Goal: Transaction & Acquisition: Purchase product/service

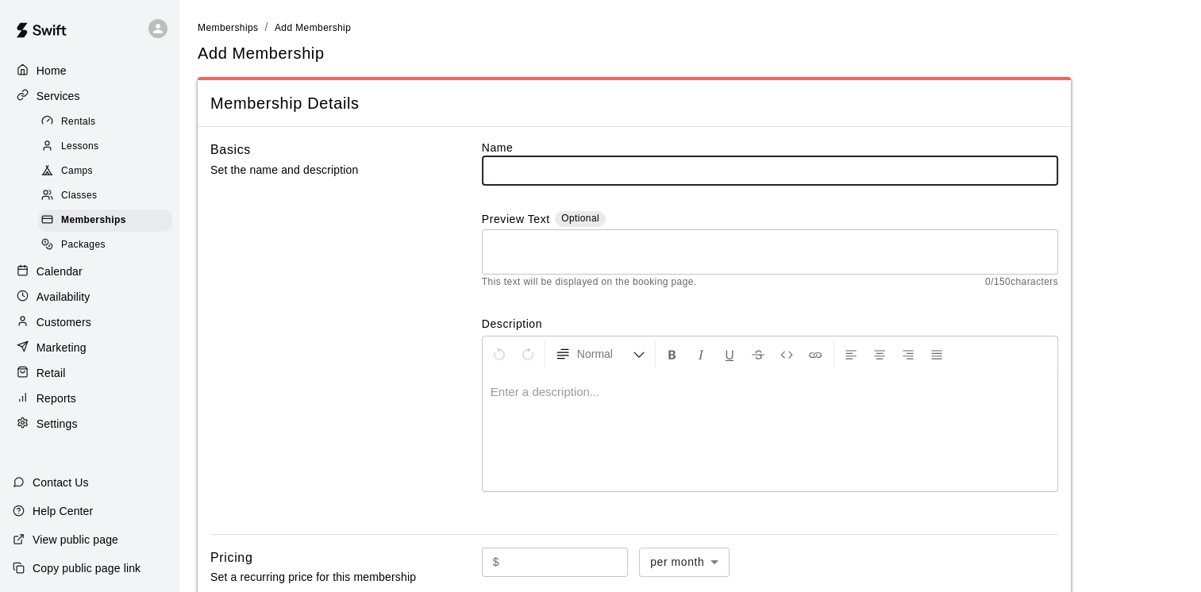
click at [64, 381] on p "Retail" at bounding box center [51, 373] width 29 height 16
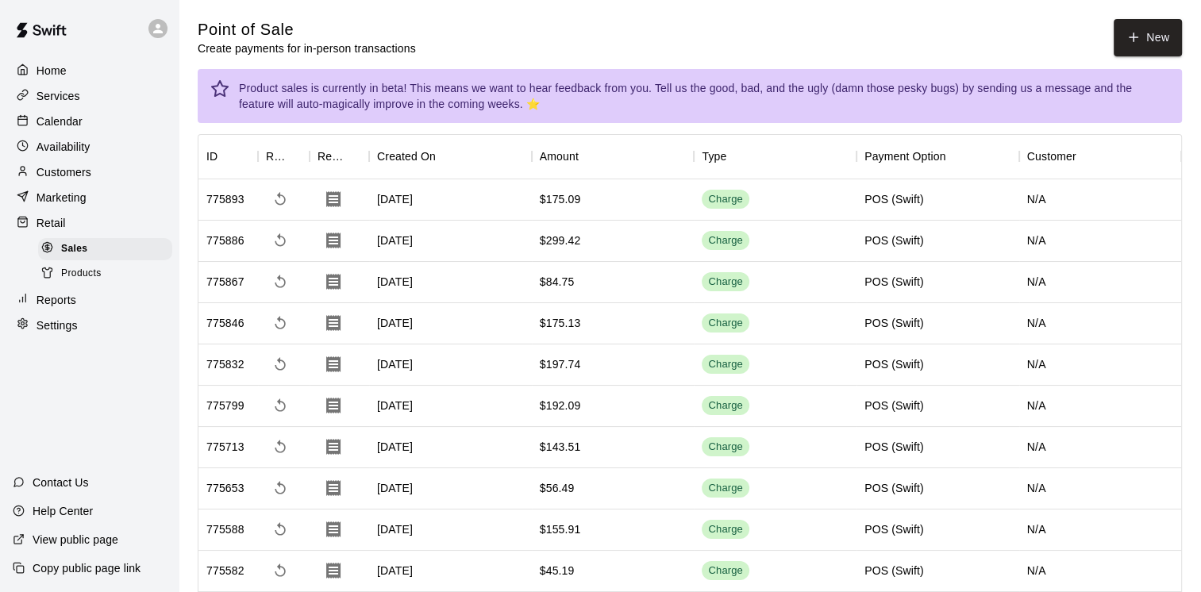
click at [87, 282] on span "Products" at bounding box center [81, 274] width 40 height 16
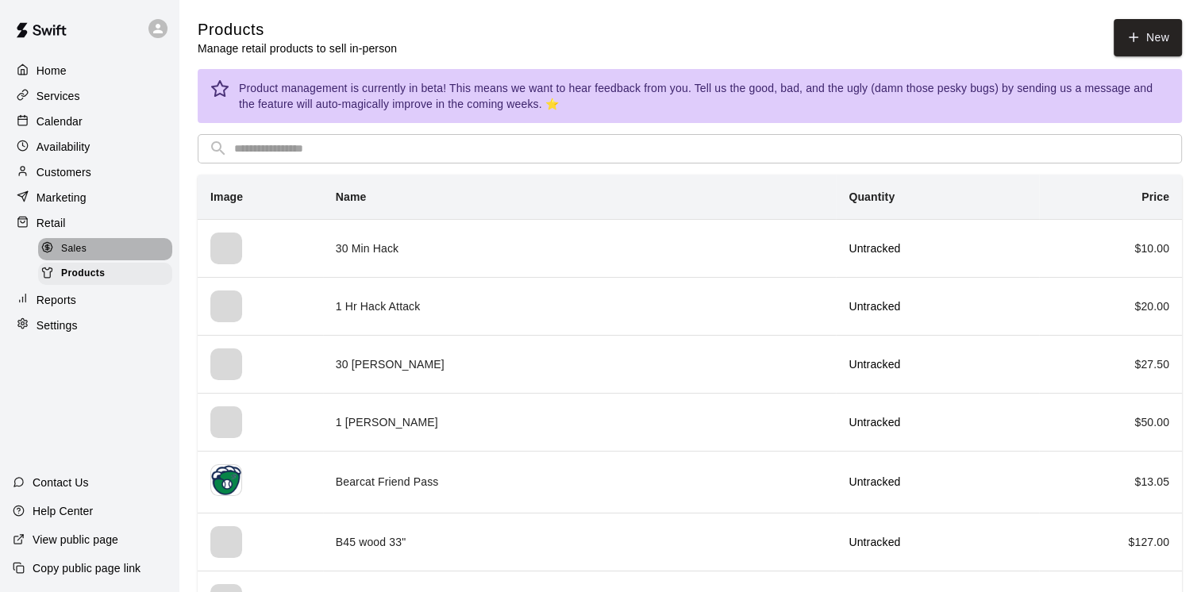
click at [75, 251] on span "Sales" at bounding box center [73, 249] width 25 height 16
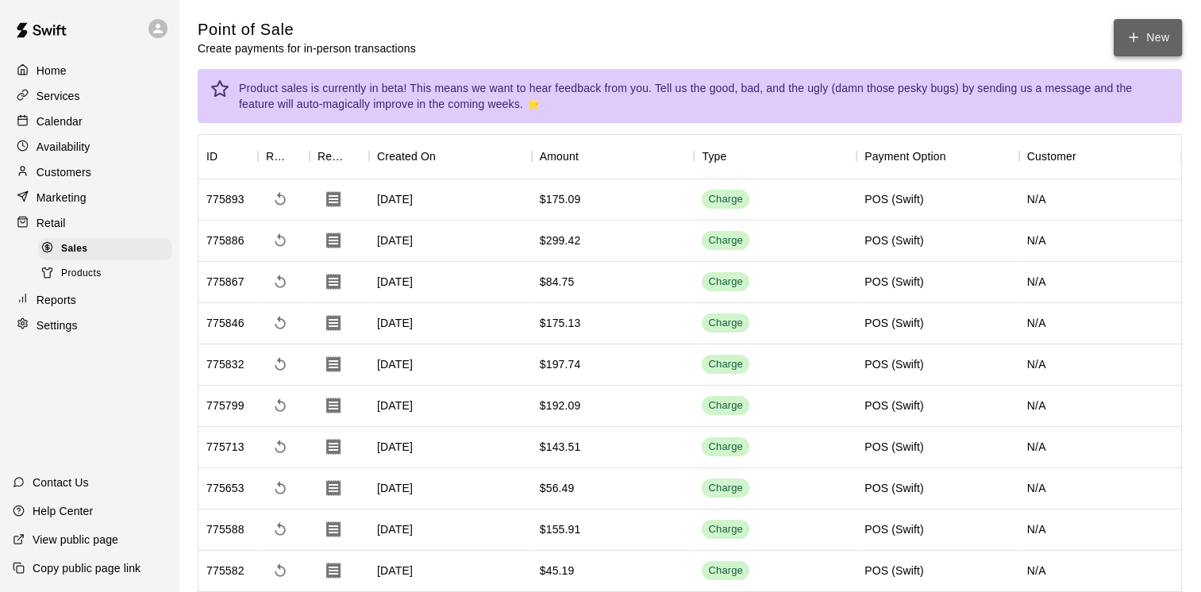
click at [1136, 34] on icon "button" at bounding box center [1134, 37] width 14 height 14
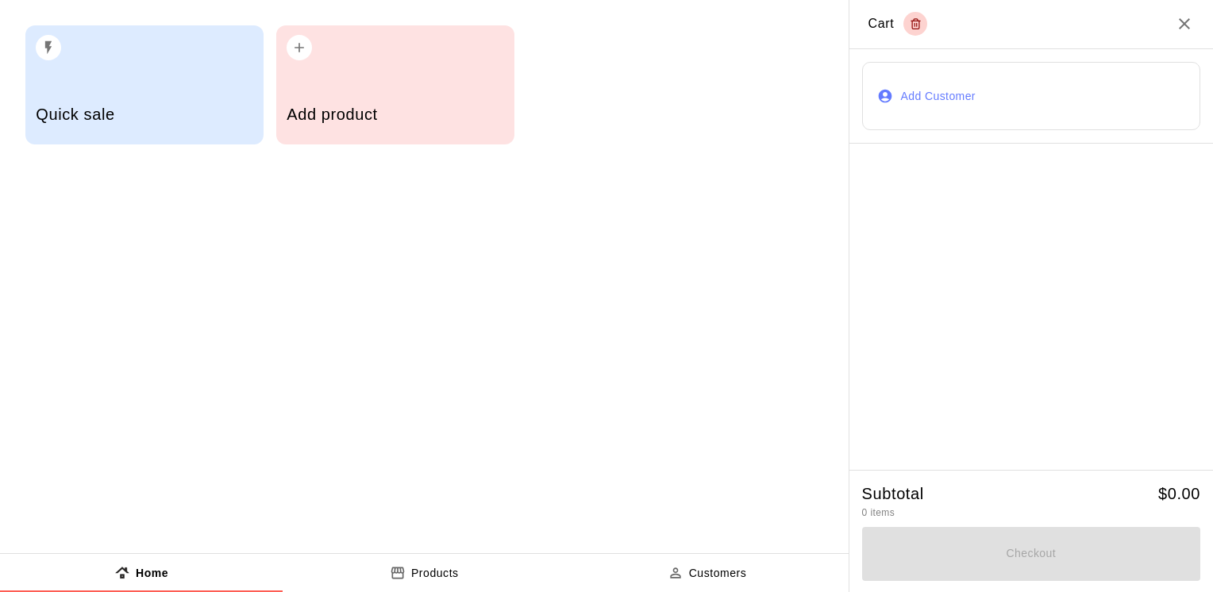
click at [146, 94] on div "Quick sale" at bounding box center [144, 116] width 217 height 56
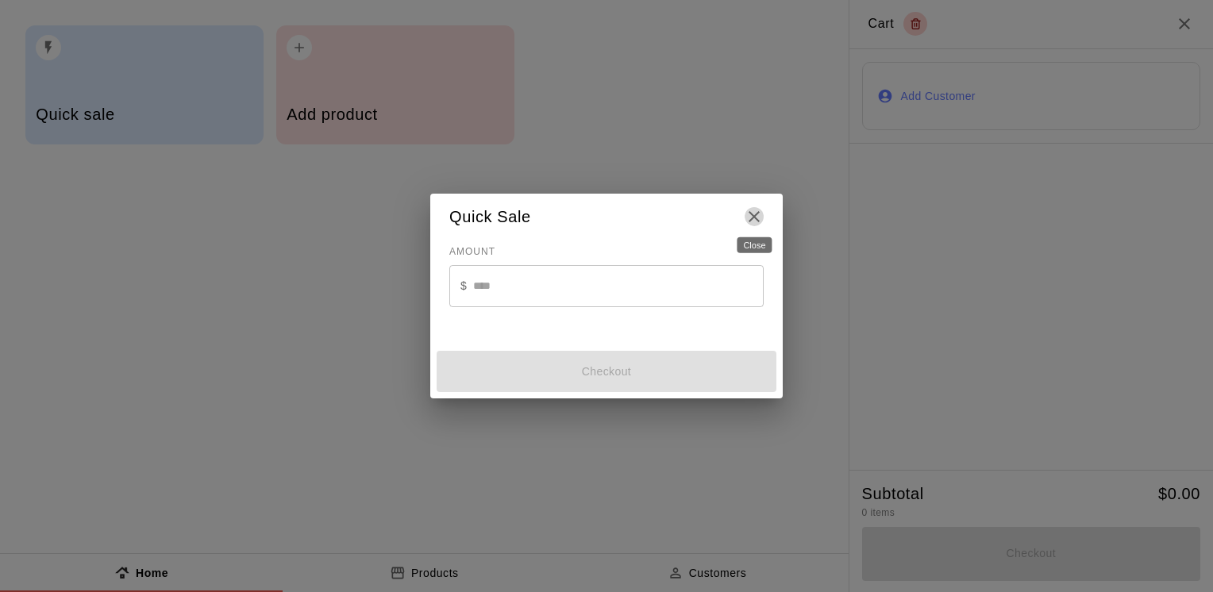
click at [760, 218] on icon "Close" at bounding box center [754, 216] width 19 height 19
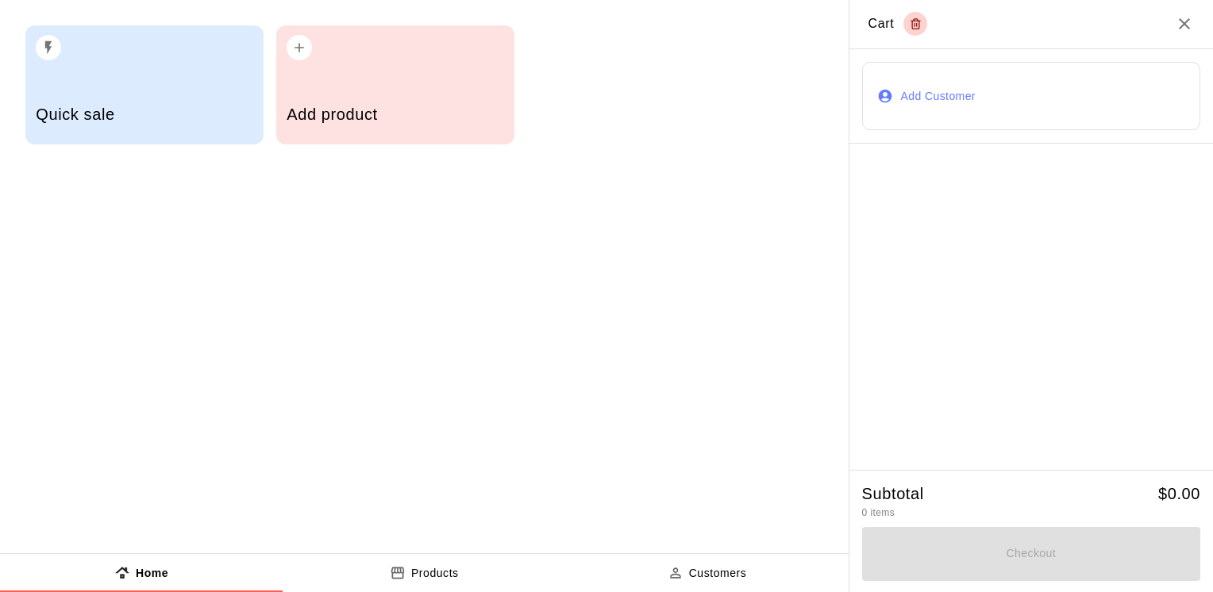
click at [736, 177] on div "Quick sale Add product" at bounding box center [424, 276] width 849 height 553
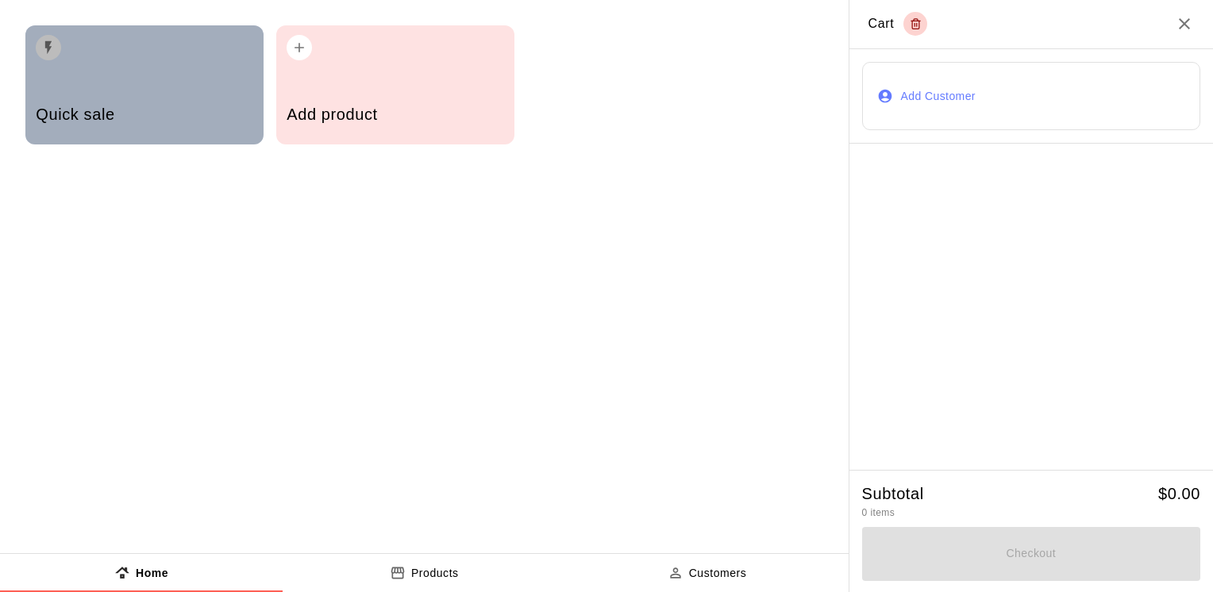
click at [165, 106] on h5 "Quick sale" at bounding box center [144, 114] width 217 height 21
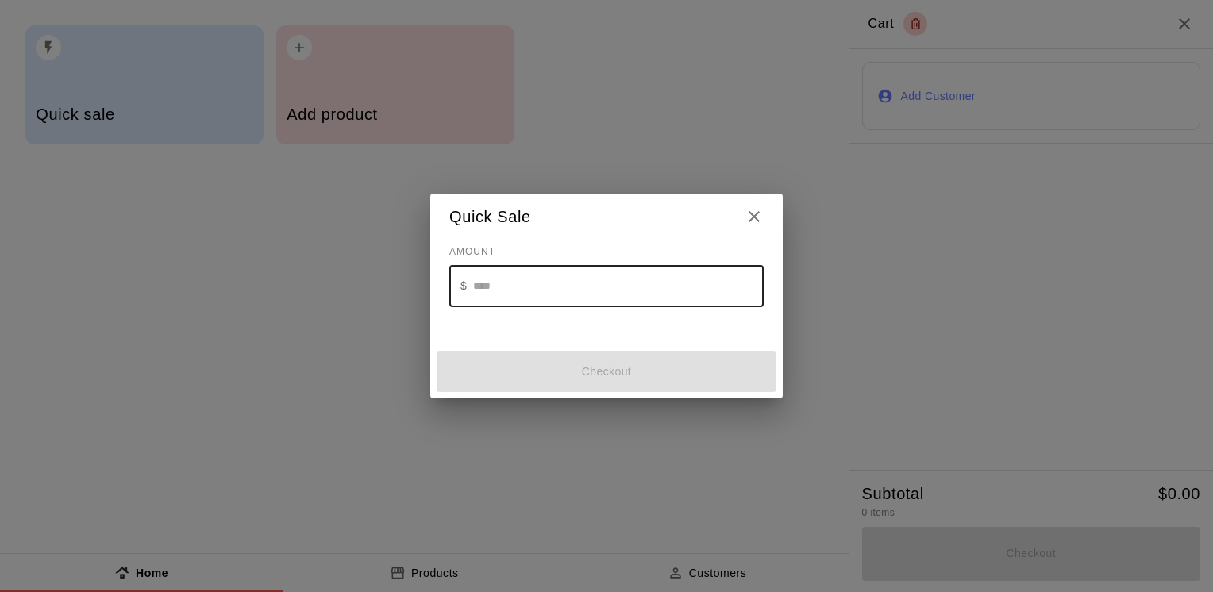
click at [476, 290] on input "text" at bounding box center [618, 286] width 291 height 42
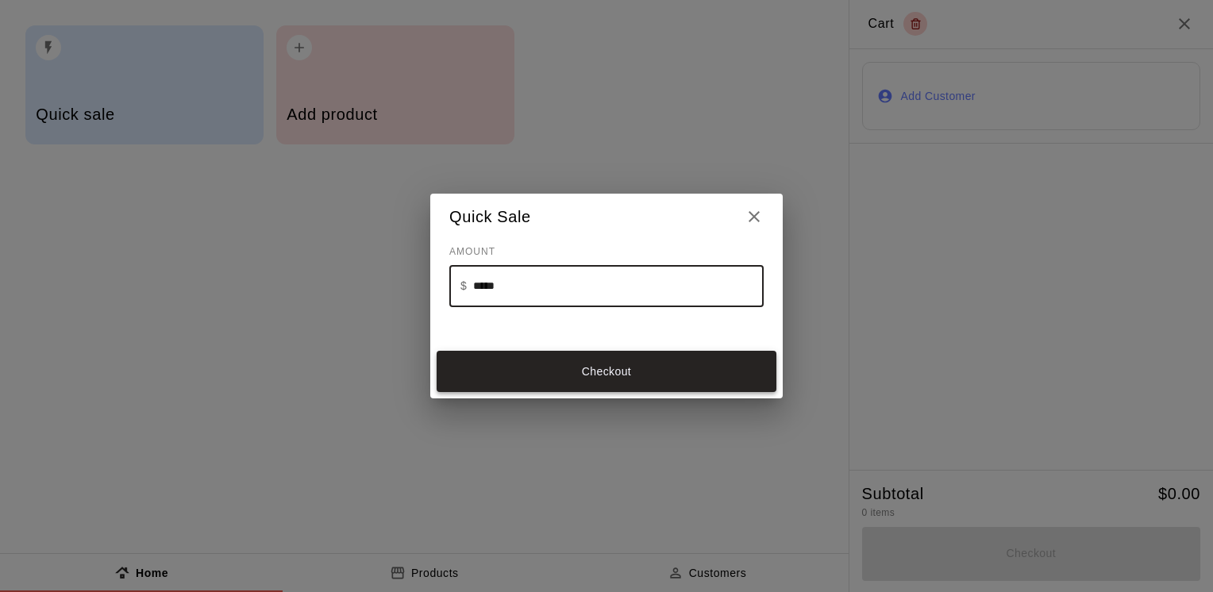
type input "*****"
click at [616, 373] on button "Checkout" at bounding box center [607, 371] width 340 height 41
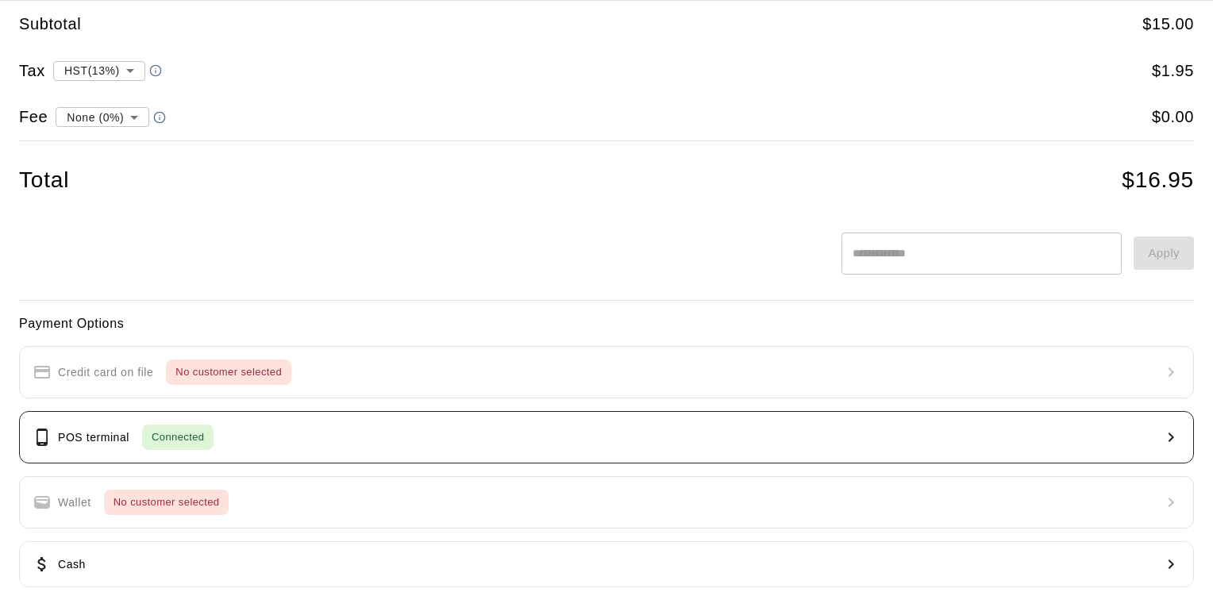
scroll to position [79, 0]
